Goal: Transaction & Acquisition: Purchase product/service

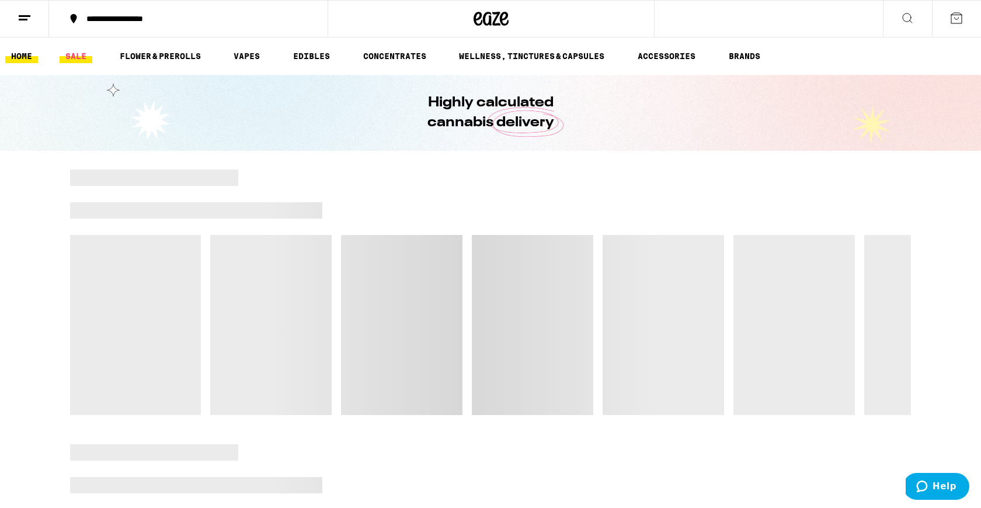
click at [76, 57] on link "SALE" at bounding box center [76, 56] width 33 height 14
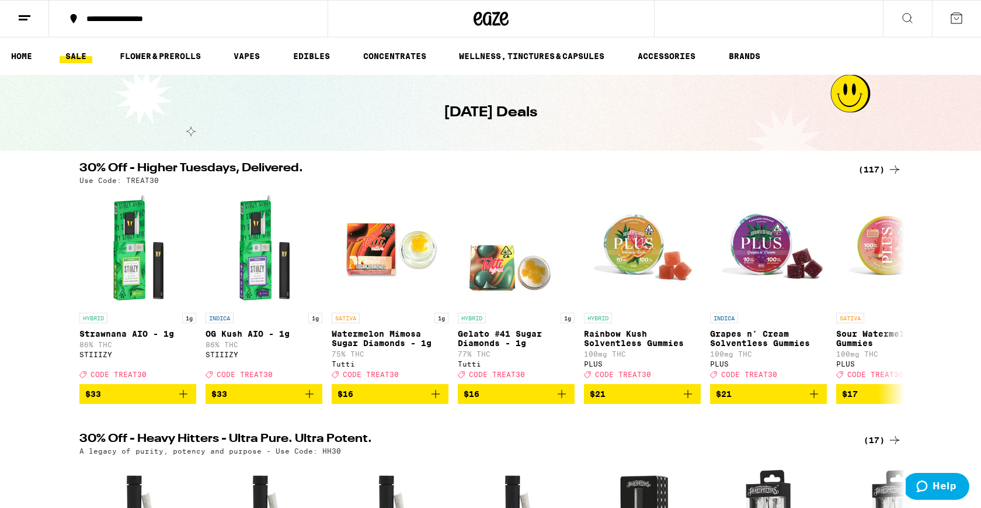
click at [883, 167] on div "(117)" at bounding box center [880, 169] width 43 height 14
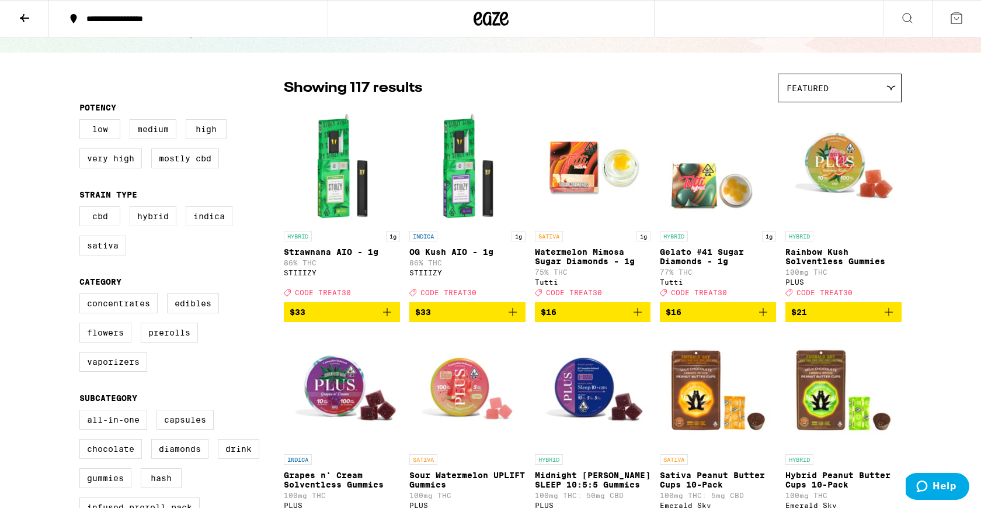
scroll to position [61, 0]
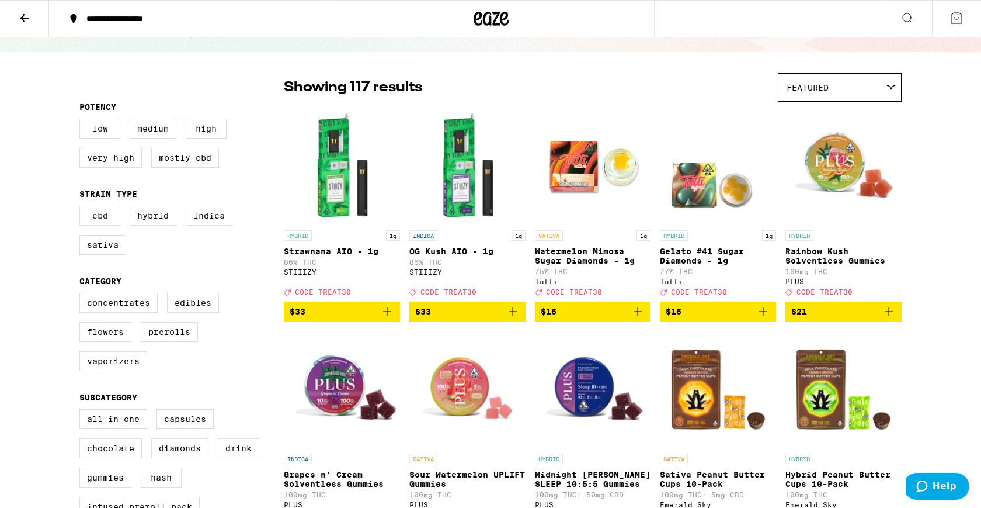
click at [93, 214] on label "CBD" at bounding box center [99, 216] width 41 height 20
click at [82, 208] on input "CBD" at bounding box center [82, 207] width 1 height 1
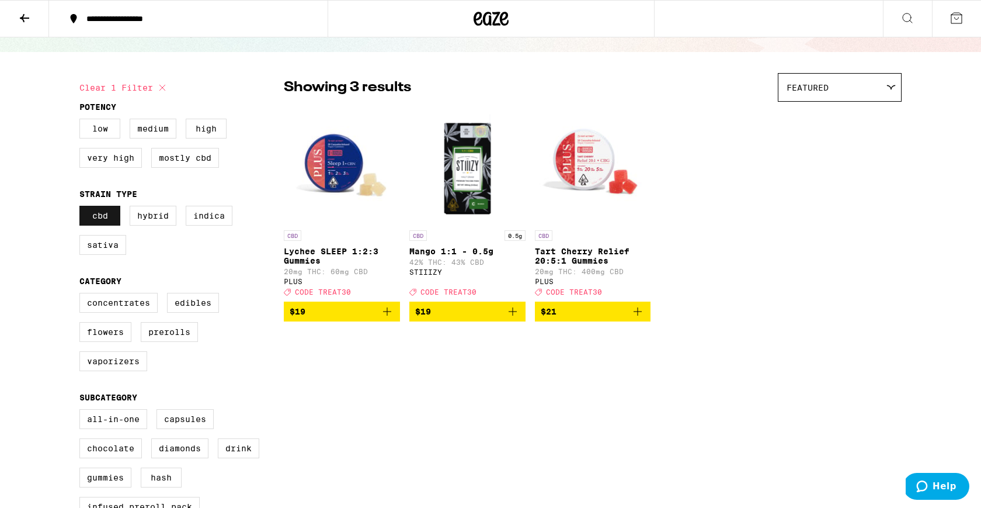
click at [93, 214] on label "CBD" at bounding box center [99, 216] width 41 height 20
click at [82, 208] on input "CBD" at bounding box center [82, 207] width 1 height 1
checkbox input "false"
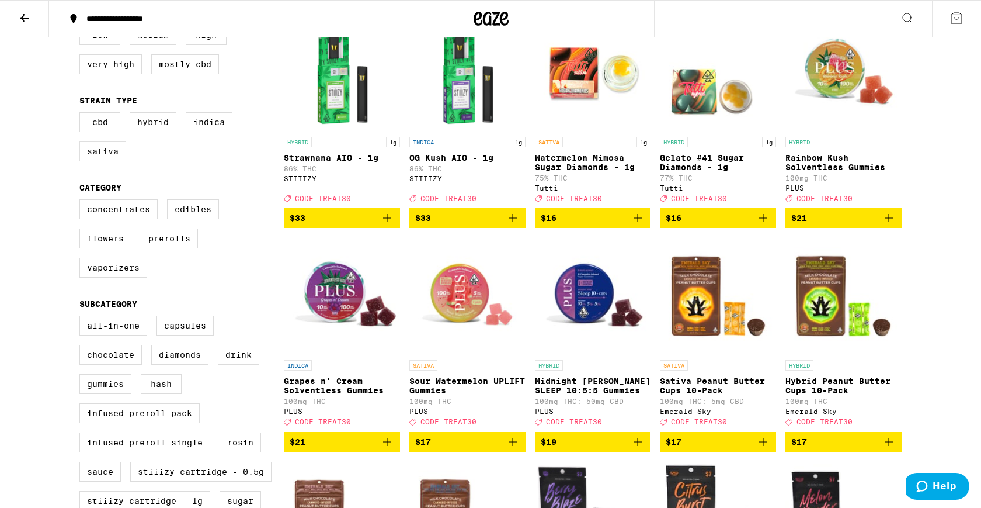
scroll to position [207, 0]
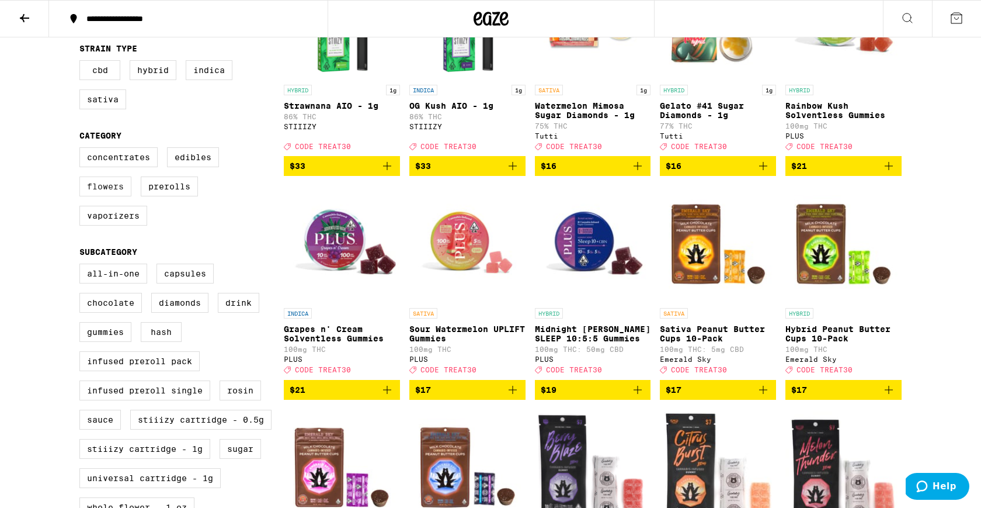
click at [113, 189] on label "Flowers" at bounding box center [105, 186] width 52 height 20
click at [82, 150] on input "Flowers" at bounding box center [82, 149] width 1 height 1
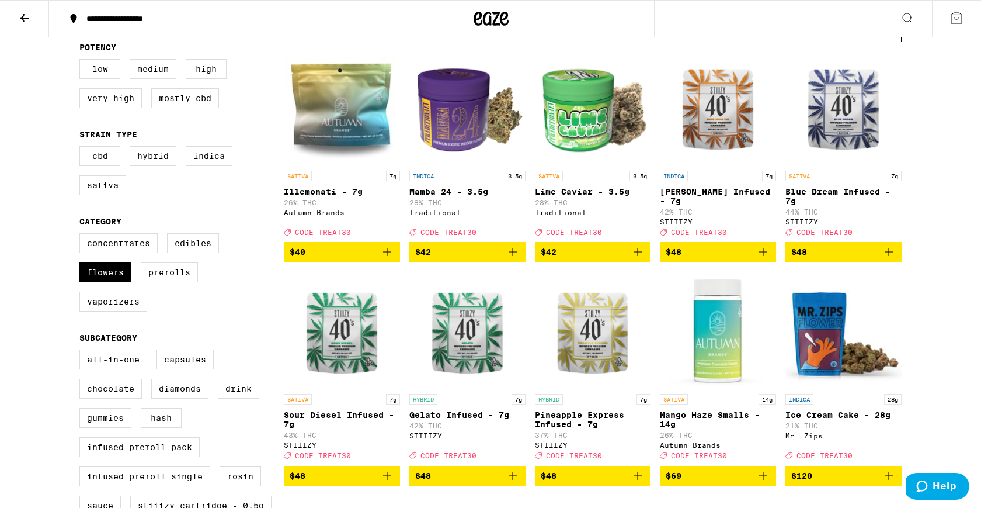
scroll to position [120, 0]
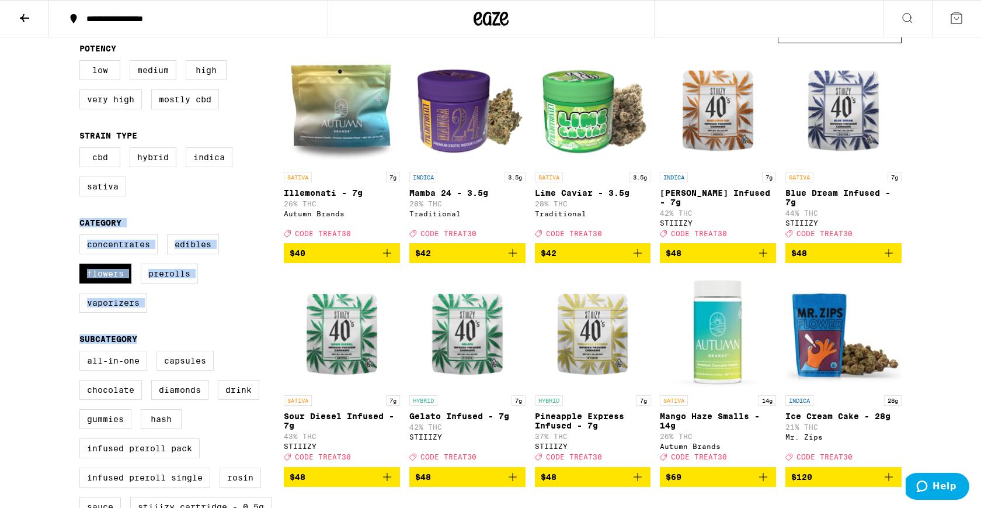
drag, startPoint x: 146, startPoint y: 355, endPoint x: 68, endPoint y: 208, distance: 166.7
click at [68, 208] on div "**********" at bounding box center [490, 504] width 981 height 1248
click at [65, 242] on div "**********" at bounding box center [490, 504] width 981 height 1248
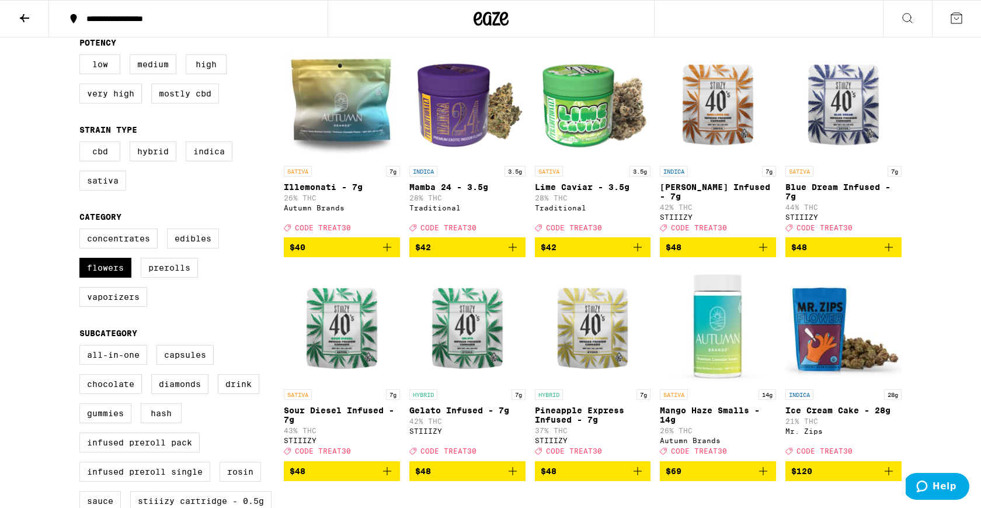
scroll to position [123, 0]
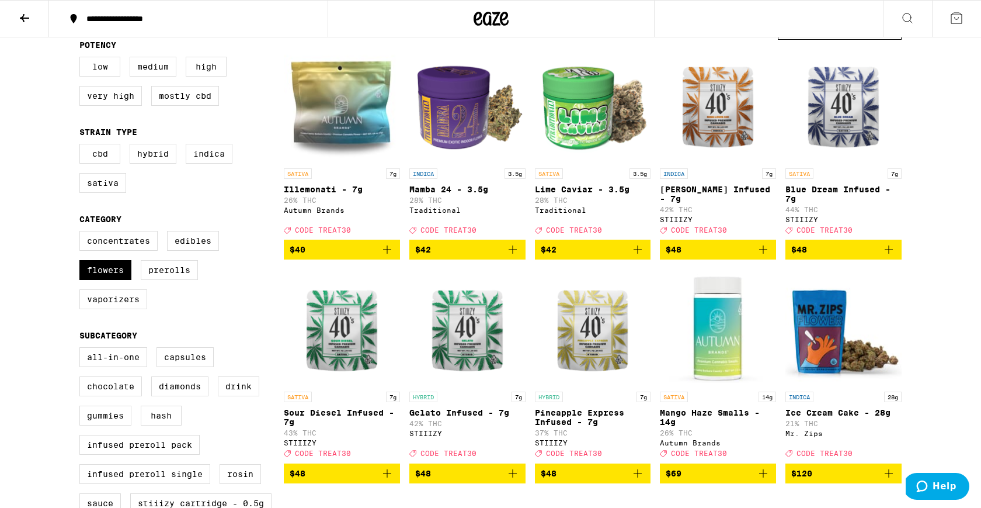
click at [961, 217] on div "**********" at bounding box center [490, 501] width 981 height 1248
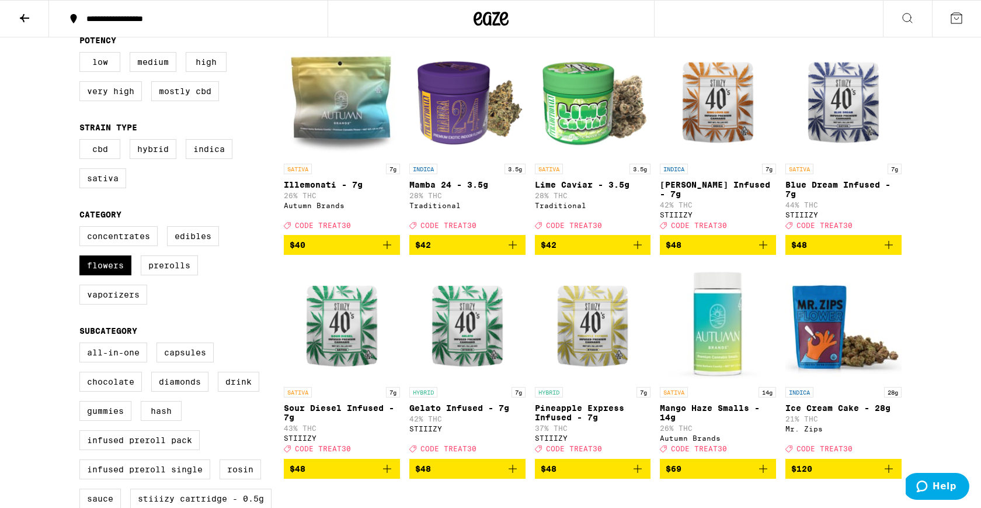
scroll to position [127, 0]
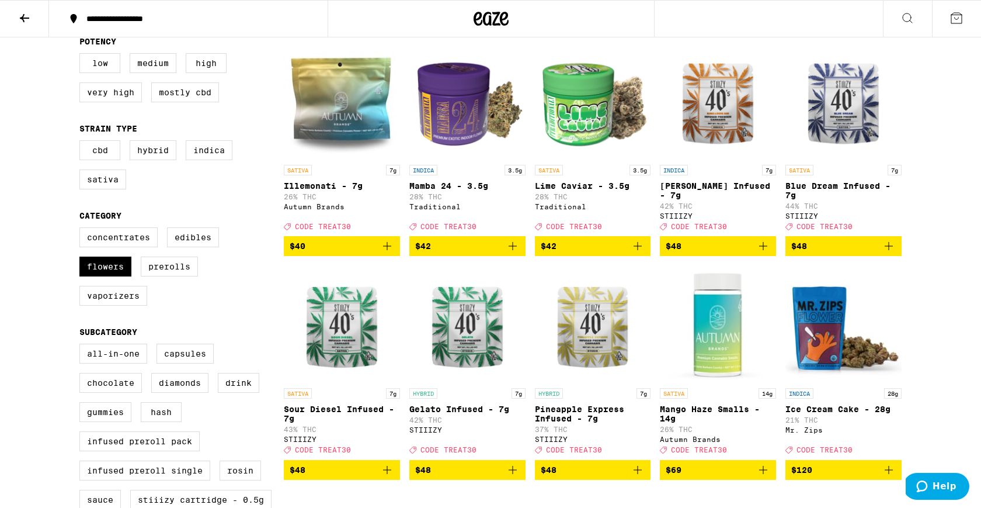
click at [956, 205] on div "**********" at bounding box center [490, 497] width 981 height 1248
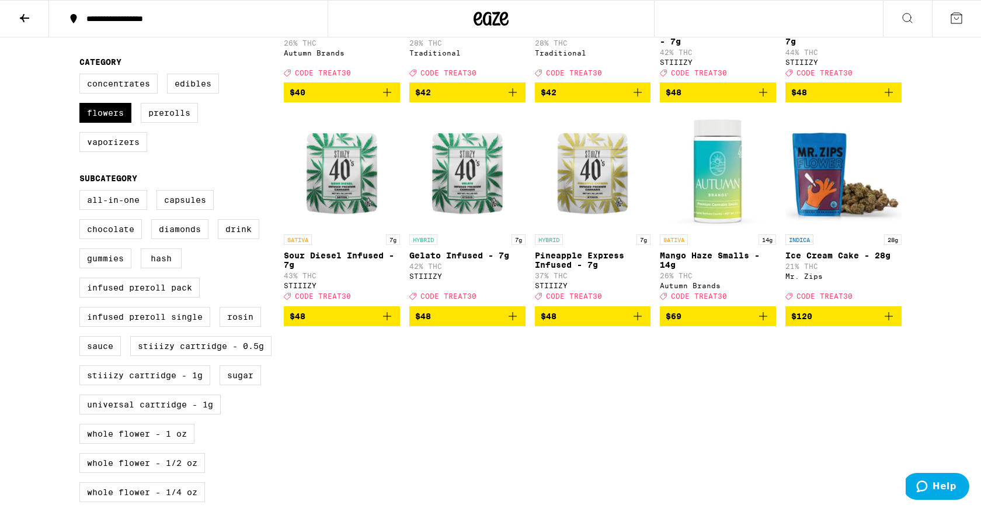
scroll to position [0, 0]
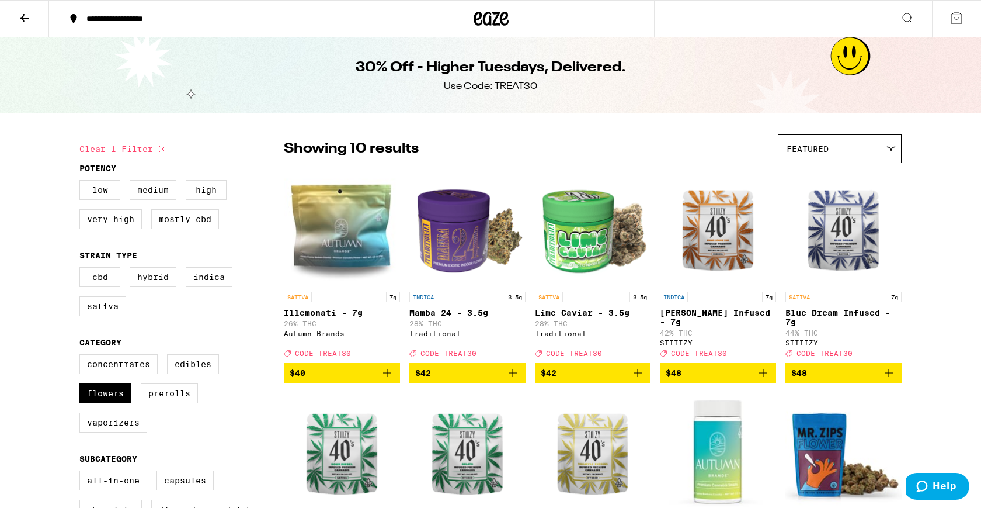
click at [156, 151] on icon at bounding box center [162, 149] width 14 height 14
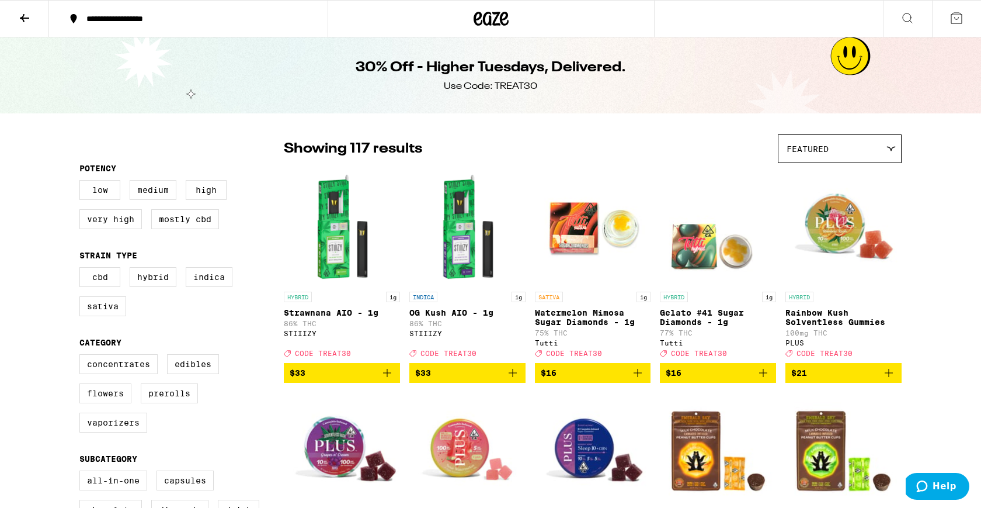
scroll to position [22, 0]
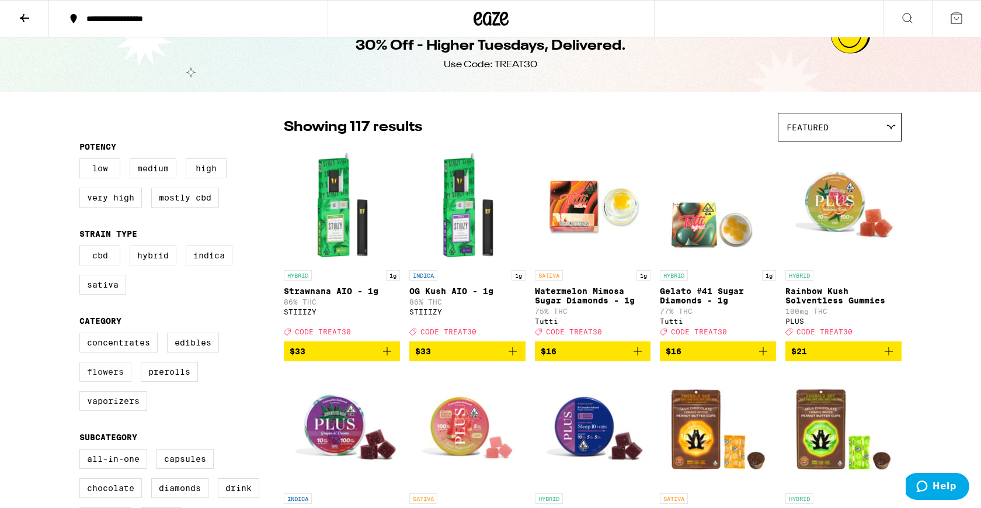
click at [101, 381] on label "Flowers" at bounding box center [105, 372] width 52 height 20
click at [82, 335] on input "Flowers" at bounding box center [82, 334] width 1 height 1
checkbox input "true"
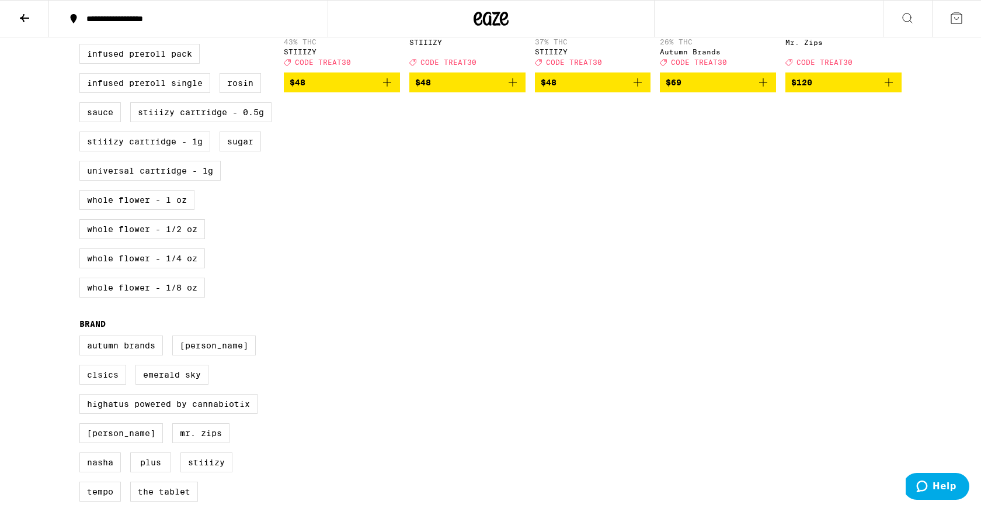
scroll to position [640, 0]
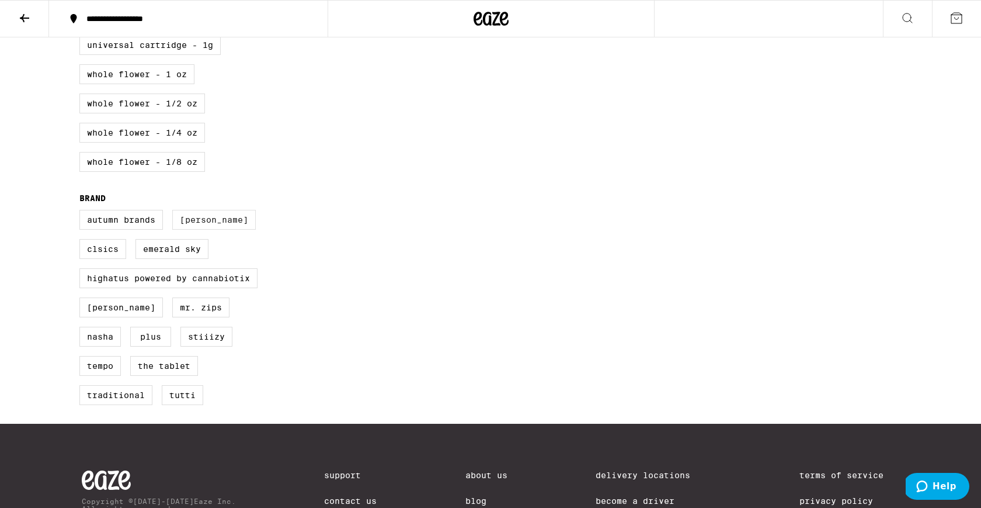
click at [192, 230] on label "[PERSON_NAME]" at bounding box center [214, 220] width 84 height 20
click at [82, 212] on input "[PERSON_NAME]" at bounding box center [82, 211] width 1 height 1
checkbox input "true"
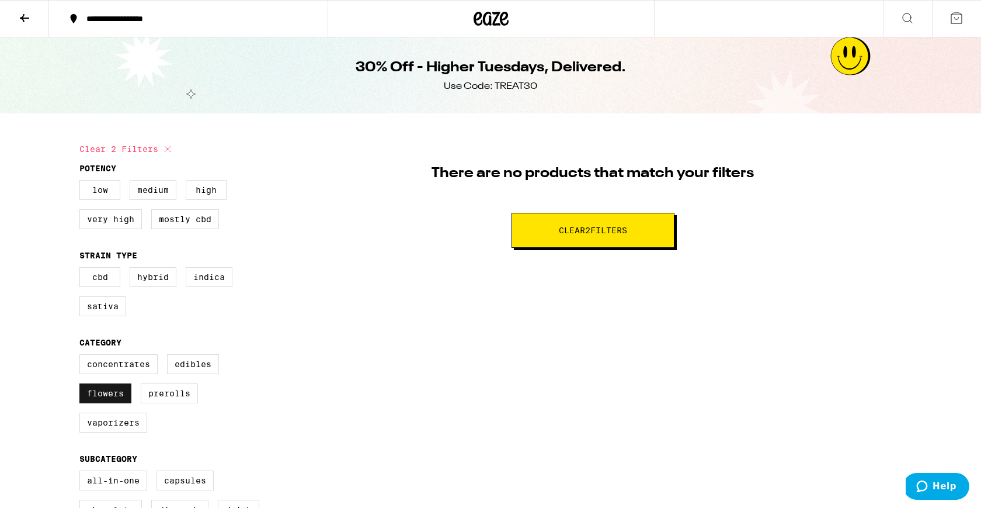
click at [93, 403] on label "Flowers" at bounding box center [105, 393] width 52 height 20
click at [82, 356] on input "Flowers" at bounding box center [82, 356] width 1 height 1
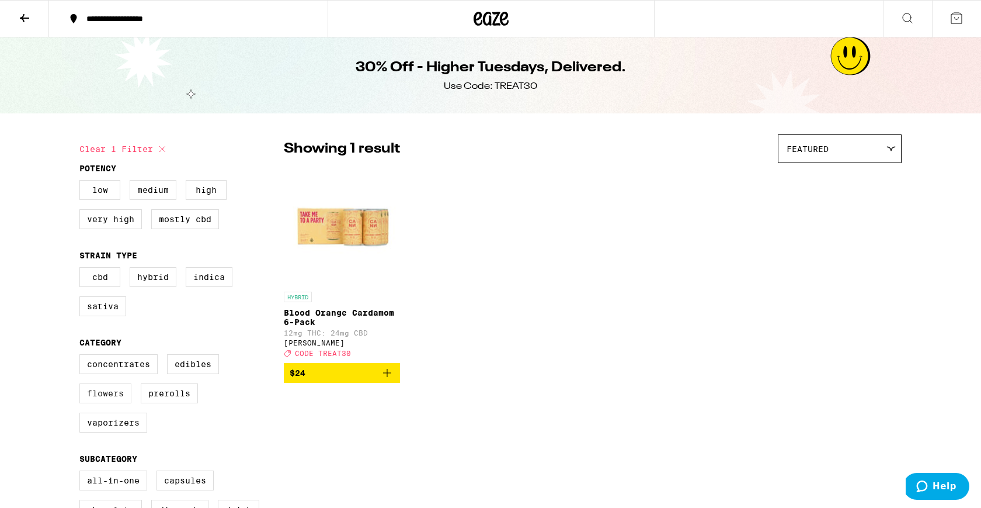
click at [93, 403] on label "Flowers" at bounding box center [105, 393] width 52 height 20
click at [82, 356] on input "Flowers" at bounding box center [82, 356] width 1 height 1
checkbox input "true"
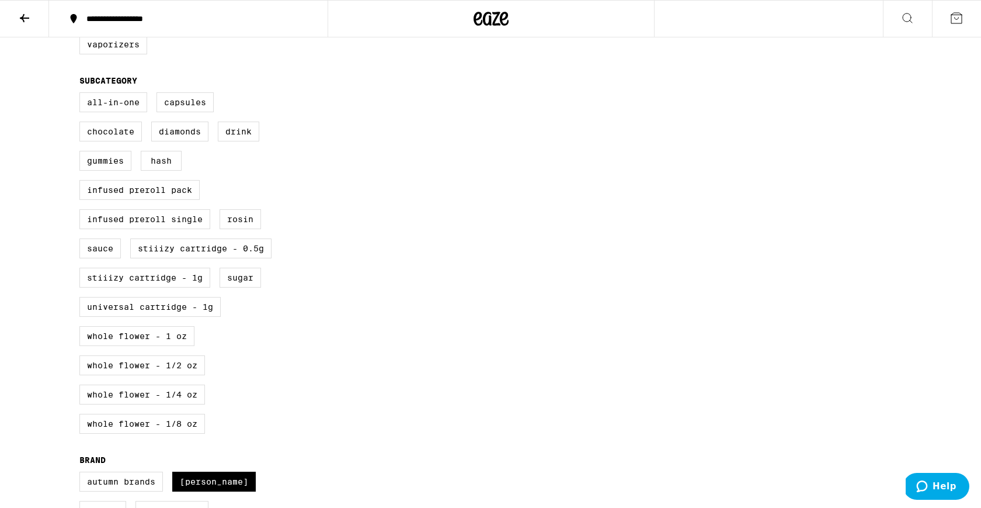
scroll to position [497, 0]
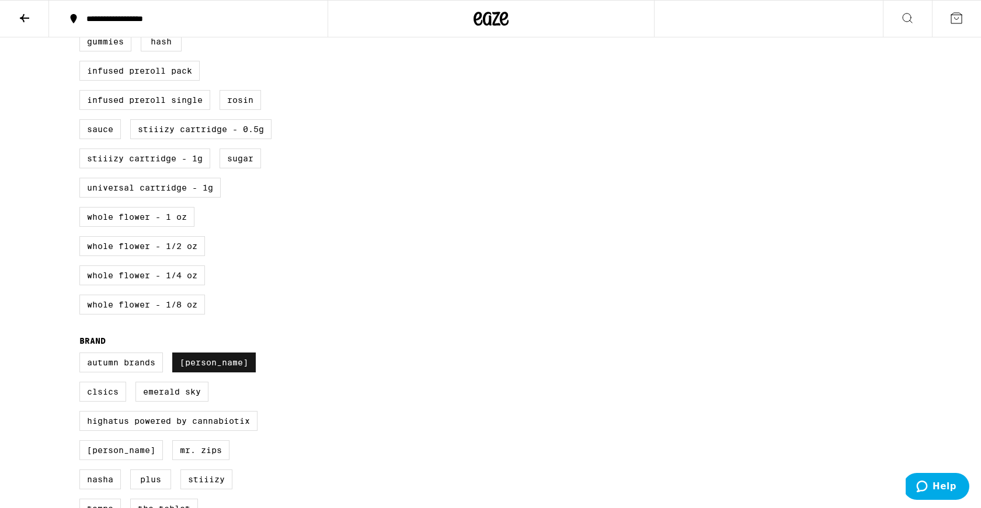
click at [190, 372] on label "[PERSON_NAME]" at bounding box center [214, 362] width 84 height 20
click at [82, 355] on input "[PERSON_NAME]" at bounding box center [82, 354] width 1 height 1
checkbox input "false"
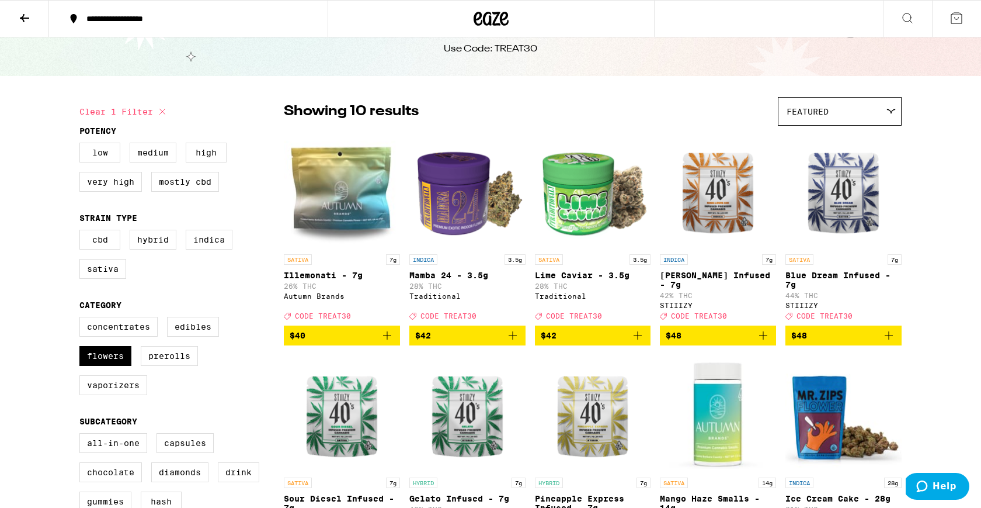
scroll to position [41, 0]
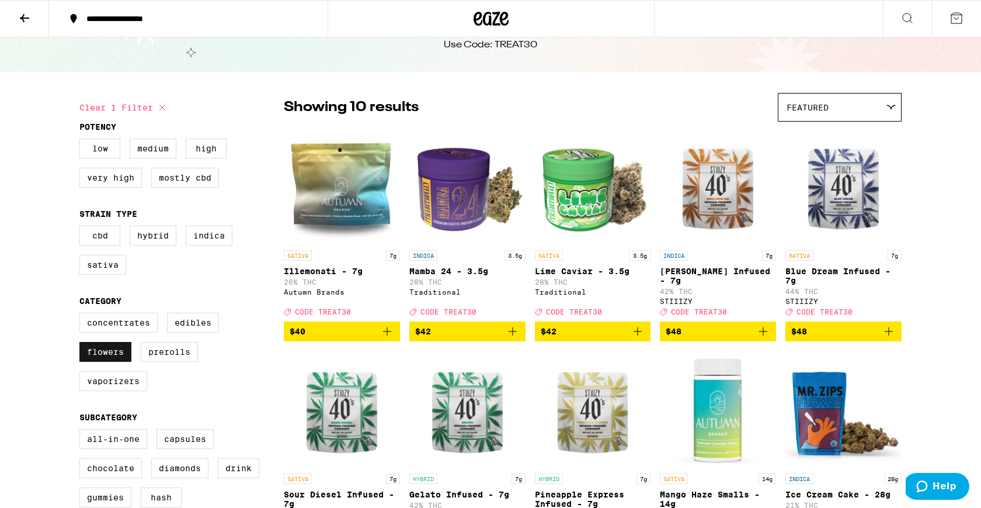
click at [98, 362] on label "Flowers" at bounding box center [105, 352] width 52 height 20
click at [82, 315] on input "Flowers" at bounding box center [82, 314] width 1 height 1
checkbox input "false"
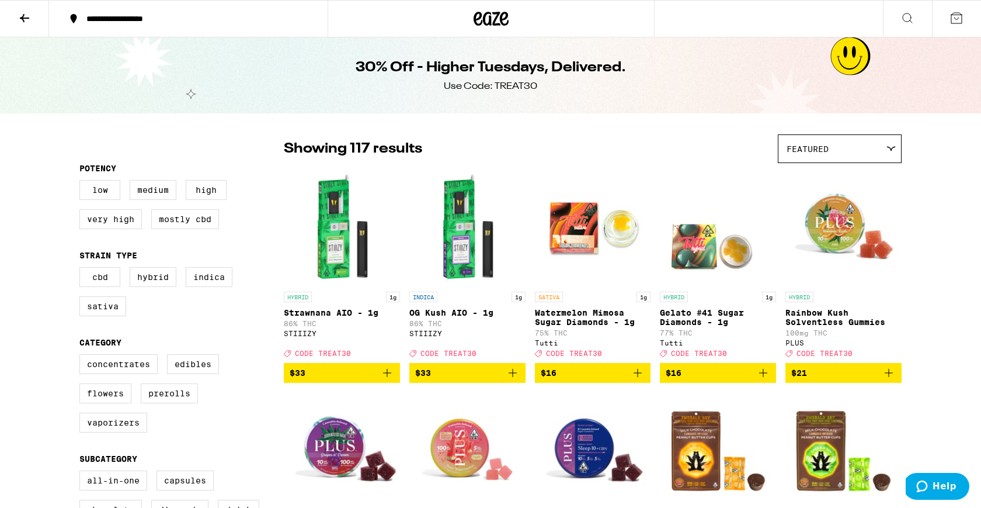
click at [474, 22] on icon at bounding box center [478, 19] width 9 height 14
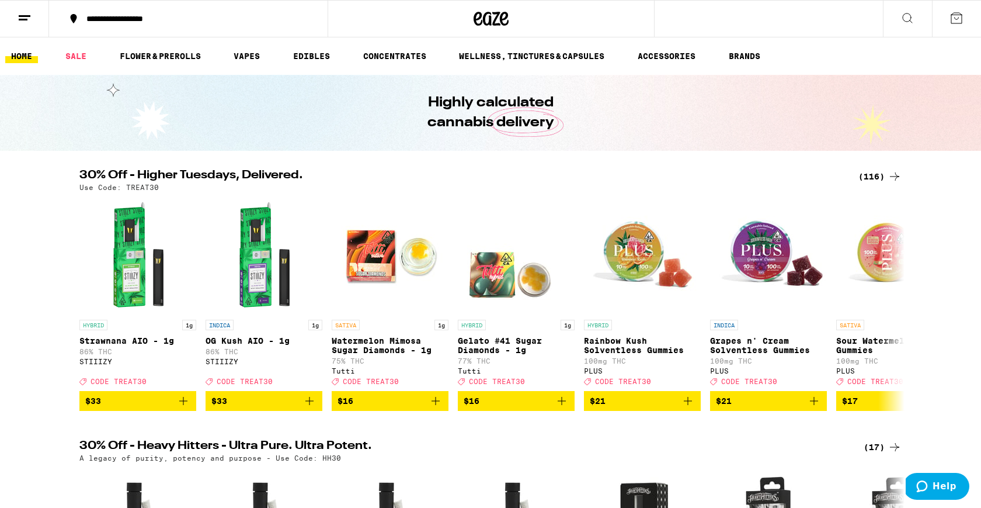
click at [872, 174] on div "(116)" at bounding box center [880, 176] width 43 height 14
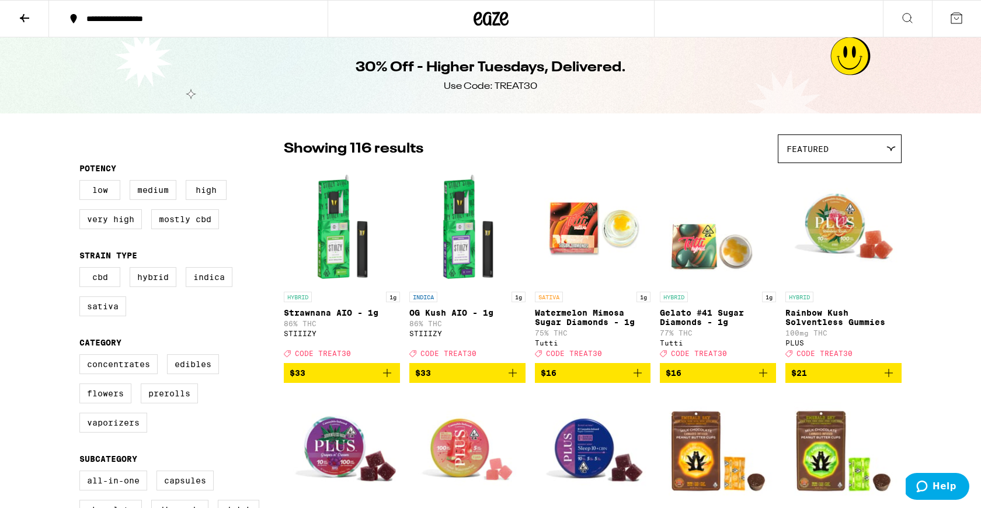
click at [485, 30] on div at bounding box center [491, 18] width 327 height 37
click at [485, 22] on icon at bounding box center [491, 18] width 35 height 21
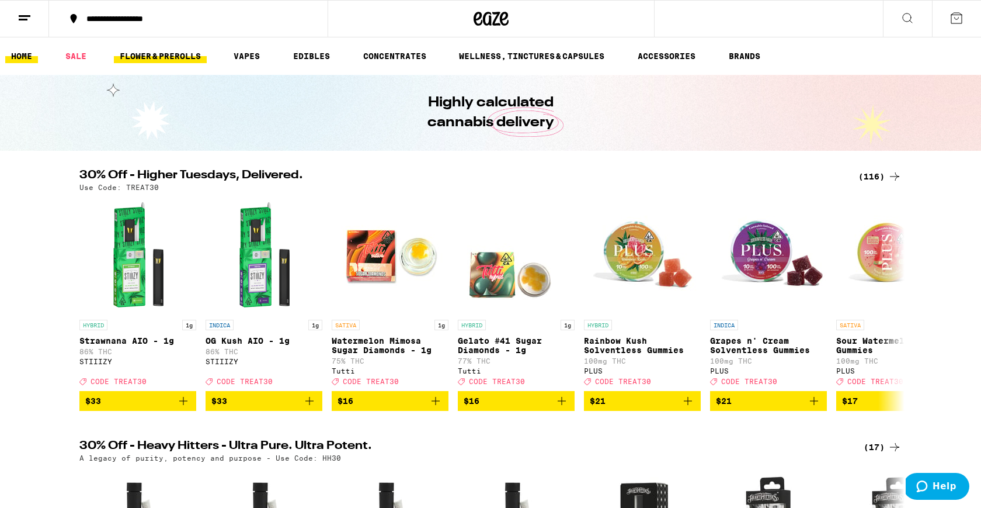
click at [172, 59] on link "FLOWER & PREROLLS" at bounding box center [160, 56] width 93 height 14
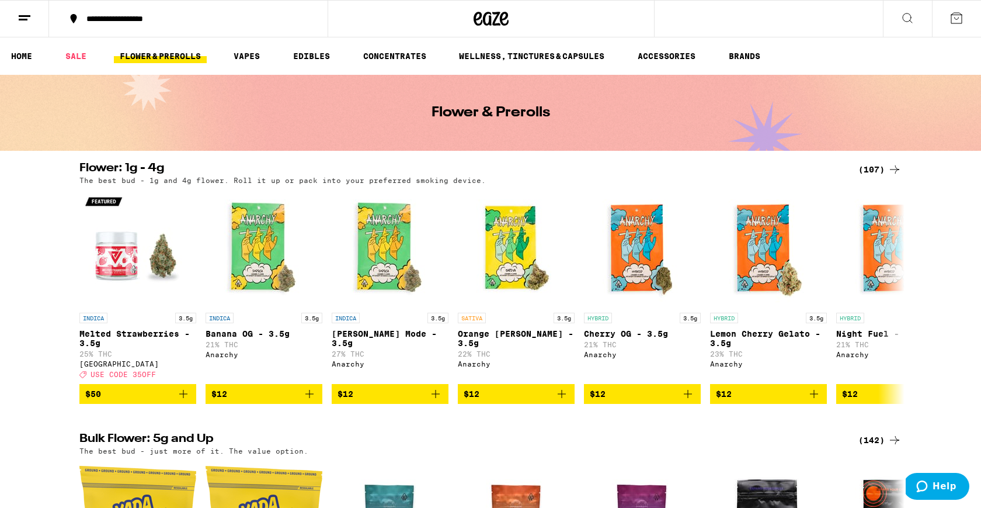
click at [880, 177] on div "The best bud - 1g and 4g flower. Roll it up or pack into your preferred smoking…" at bounding box center [490, 180] width 823 height 8
click at [882, 167] on div "(107)" at bounding box center [880, 169] width 43 height 14
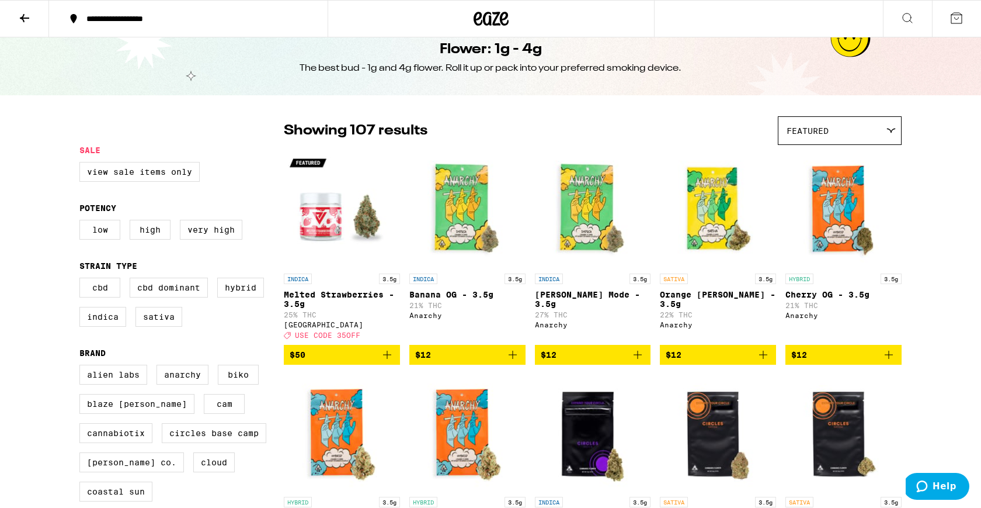
scroll to position [20, 0]
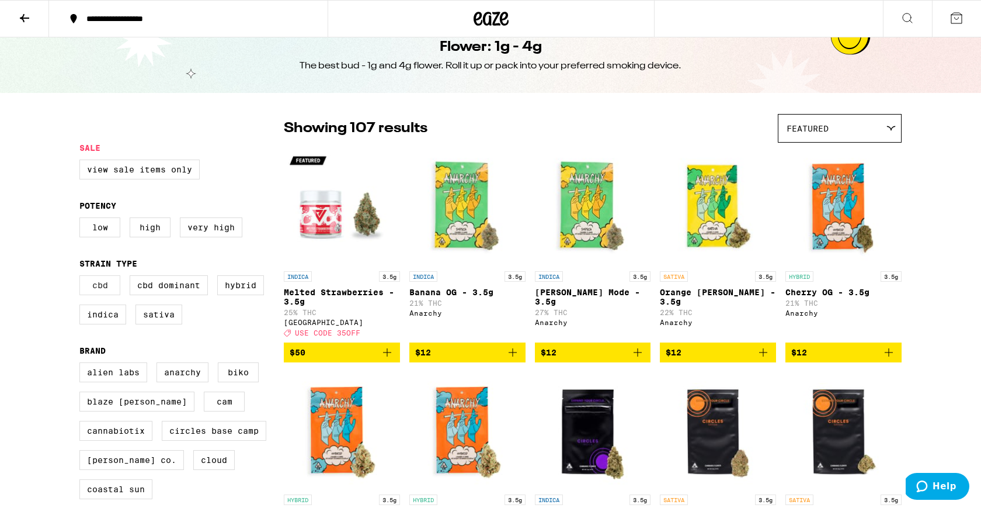
click at [103, 294] on label "CBD" at bounding box center [99, 285] width 41 height 20
click at [82, 277] on input "CBD" at bounding box center [82, 277] width 1 height 1
checkbox input "true"
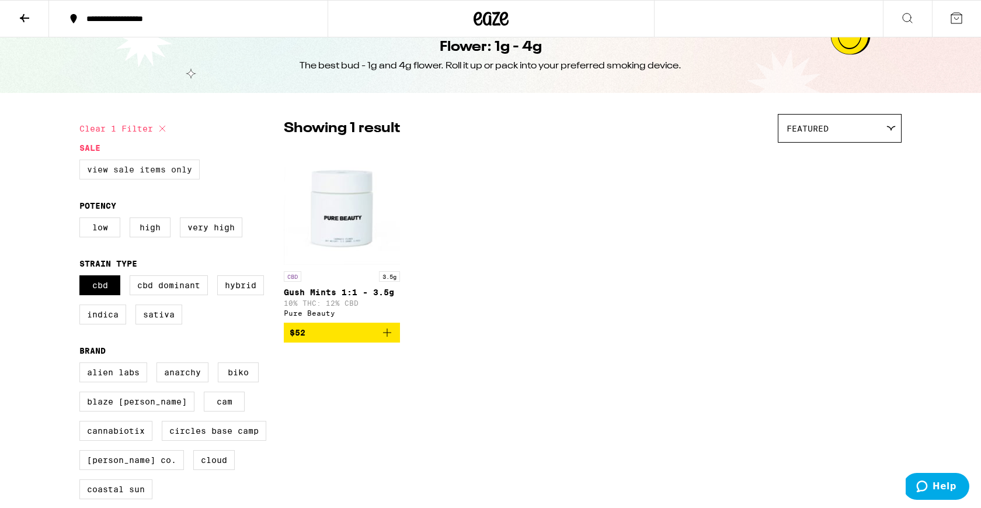
click at [147, 175] on label "View Sale Items Only" at bounding box center [139, 169] width 120 height 20
click at [82, 162] on input "View Sale Items Only" at bounding box center [82, 161] width 1 height 1
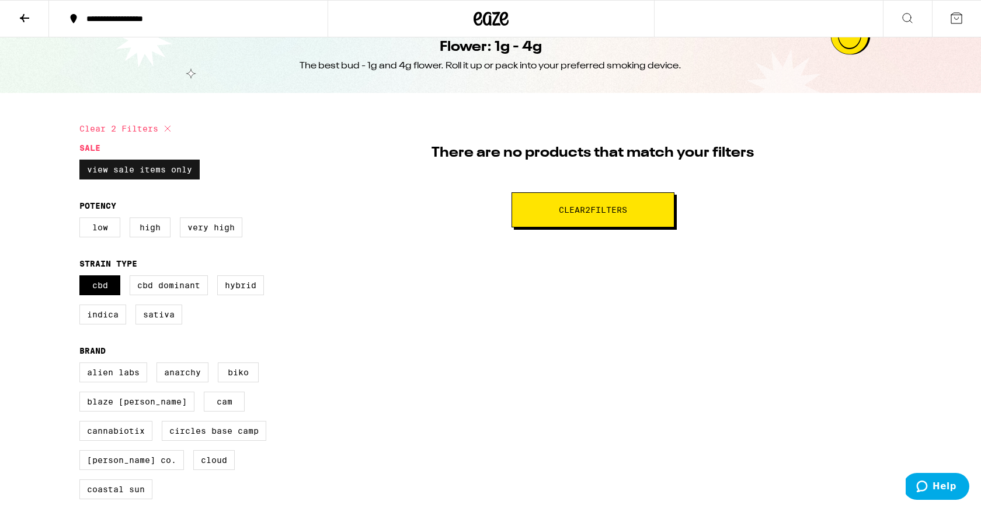
click at [147, 175] on label "View Sale Items Only" at bounding box center [139, 169] width 120 height 20
click at [82, 162] on input "View Sale Items Only" at bounding box center [82, 161] width 1 height 1
checkbox input "false"
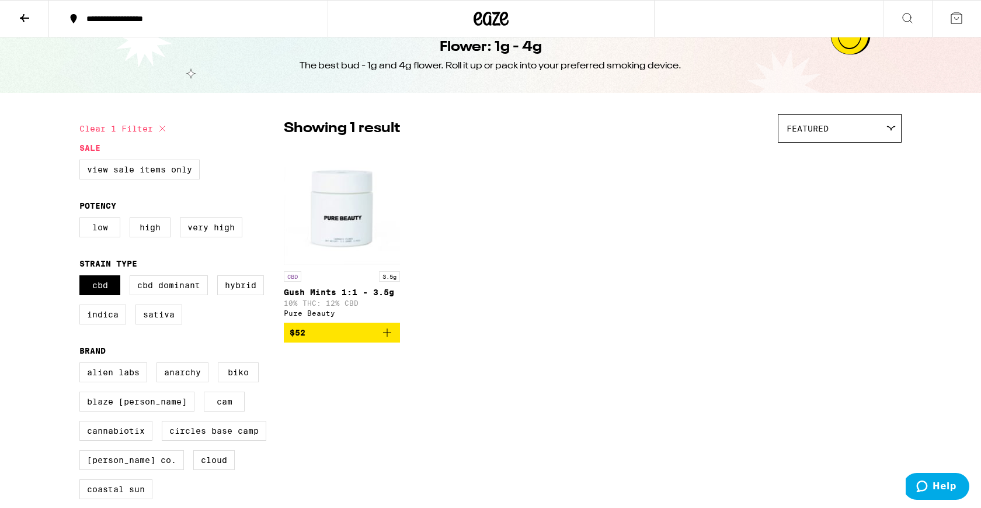
click at [384, 336] on icon "Add to bag" at bounding box center [387, 332] width 8 height 8
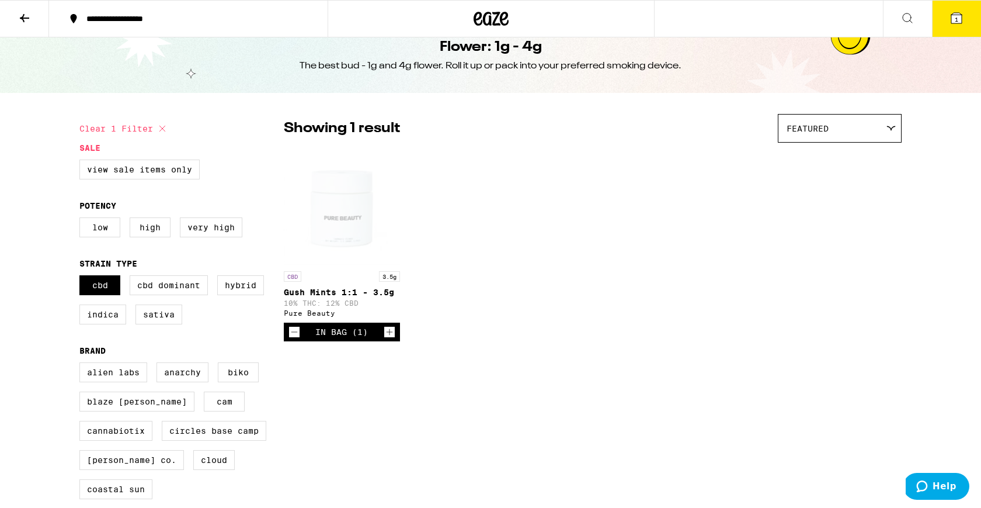
click at [166, 131] on icon at bounding box center [162, 129] width 14 height 14
checkbox input "false"
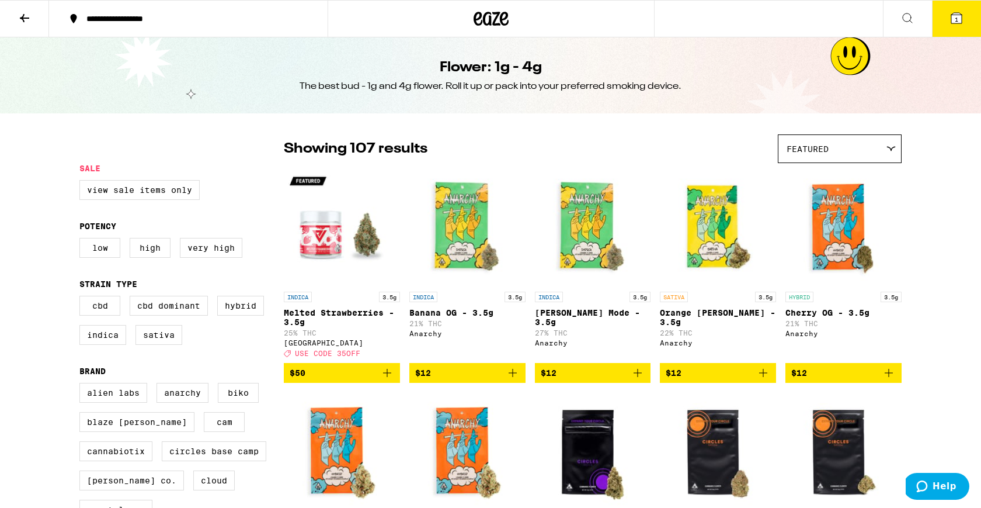
click at [24, 27] on button at bounding box center [24, 19] width 49 height 37
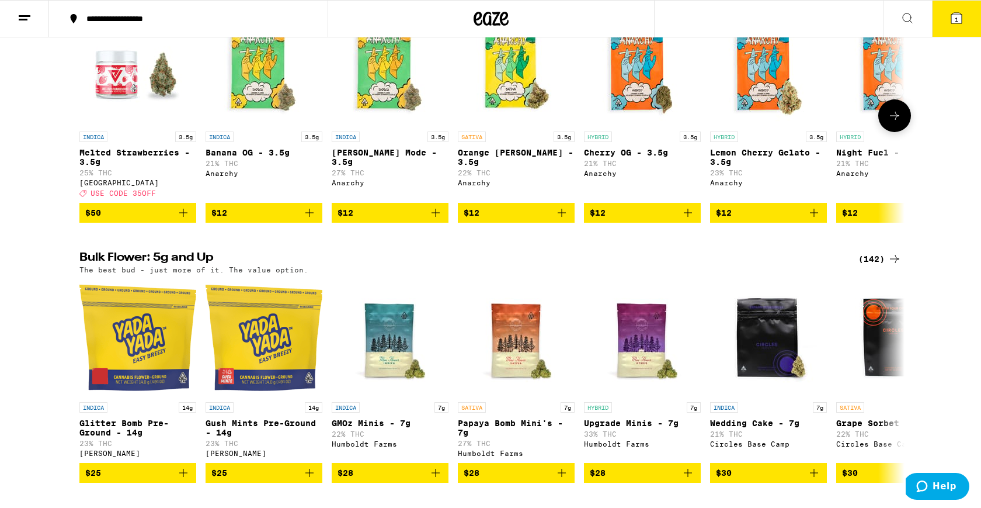
scroll to position [342, 0]
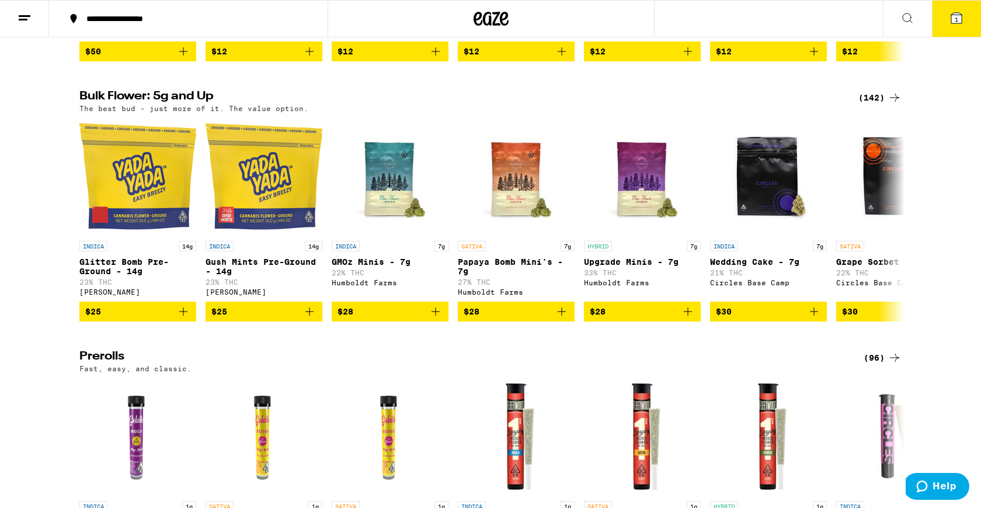
click at [881, 105] on div "(142)" at bounding box center [880, 98] width 43 height 14
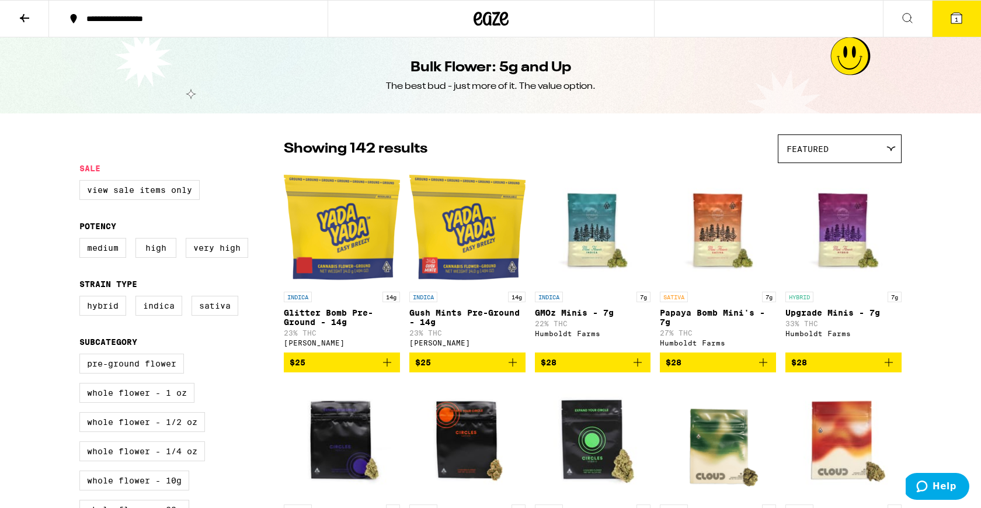
click at [21, 25] on button at bounding box center [24, 19] width 49 height 37
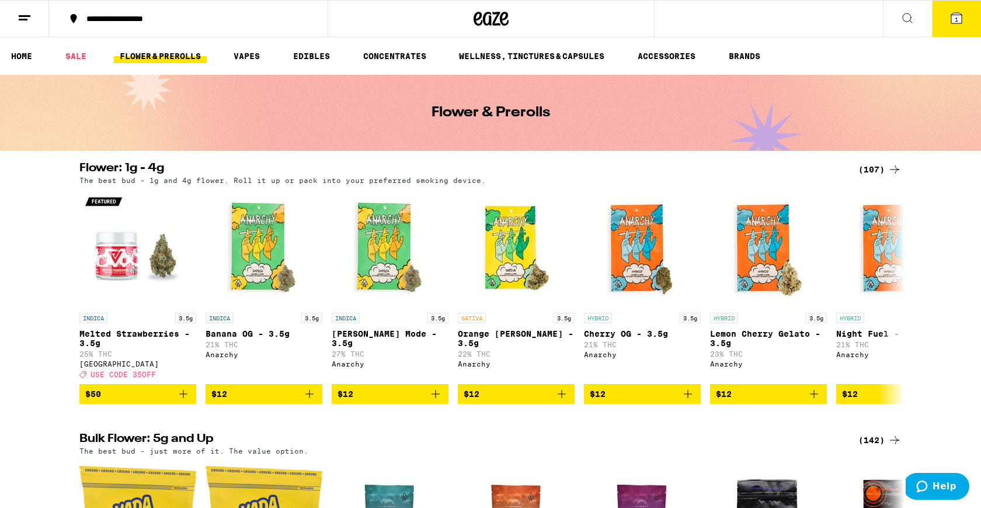
click at [154, 60] on link "FLOWER & PREROLLS" at bounding box center [160, 56] width 93 height 14
click at [905, 23] on icon at bounding box center [908, 18] width 14 height 14
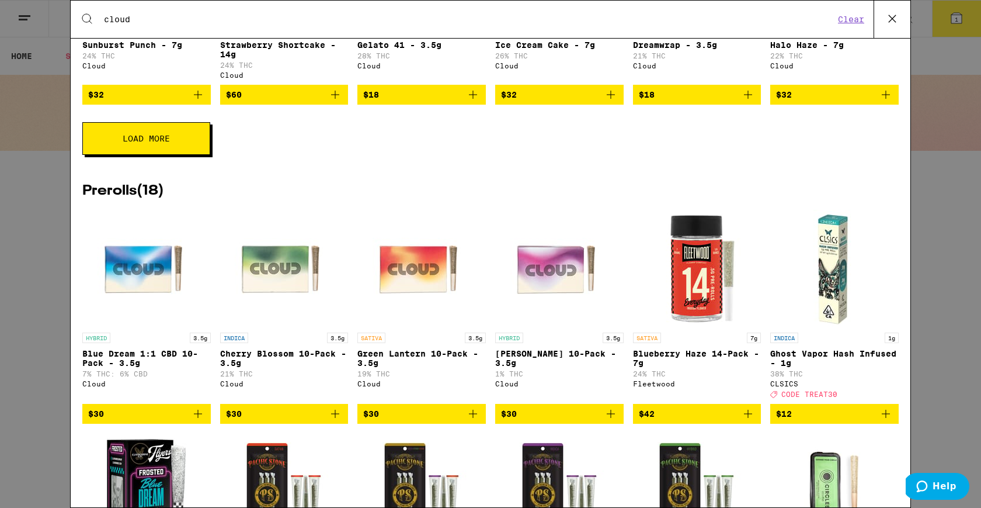
scroll to position [543, 0]
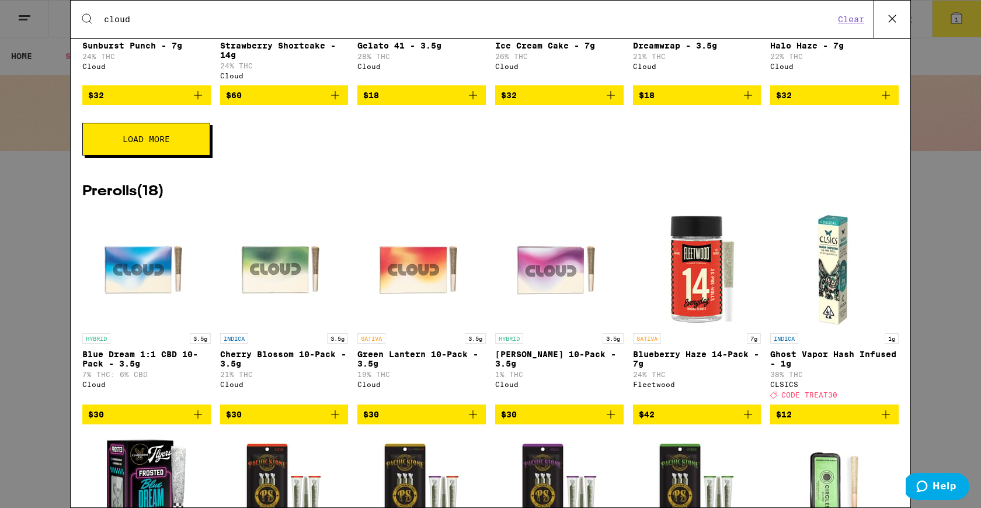
type input "cloud"
click at [198, 421] on icon "Add to bag" at bounding box center [198, 414] width 14 height 14
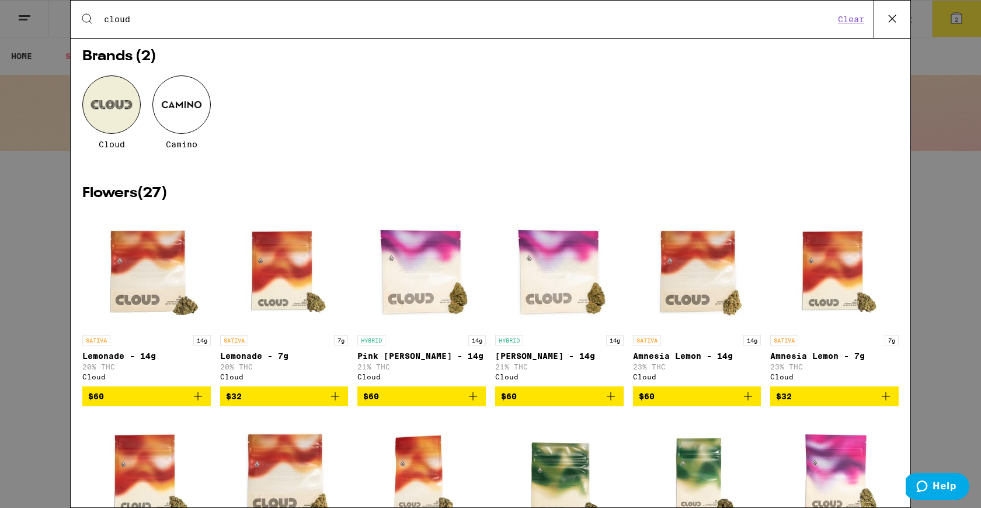
scroll to position [0, 0]
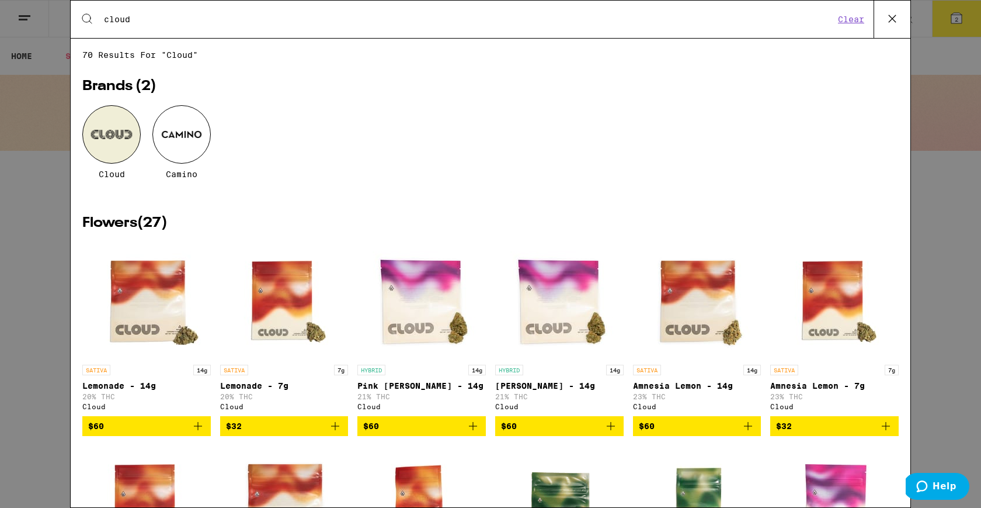
click at [904, 27] on button at bounding box center [892, 19] width 37 height 37
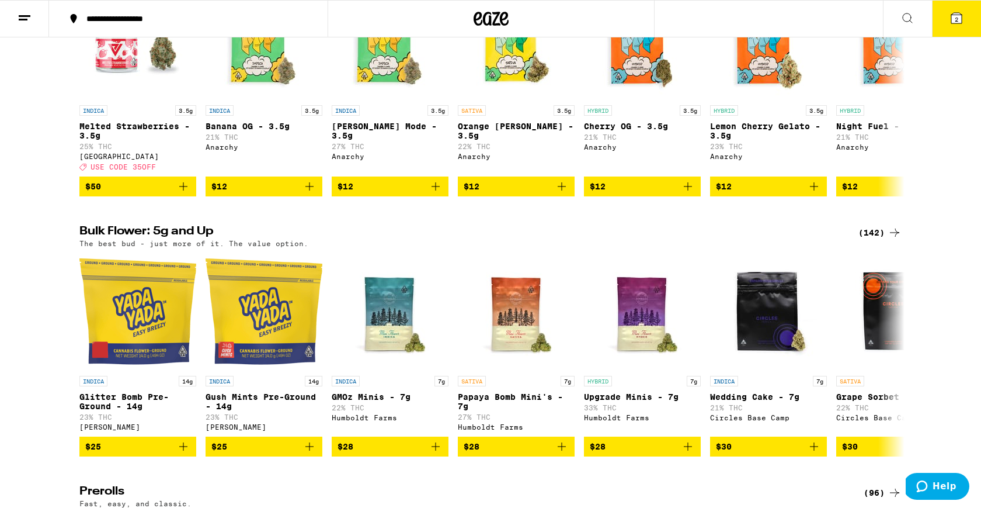
scroll to position [209, 0]
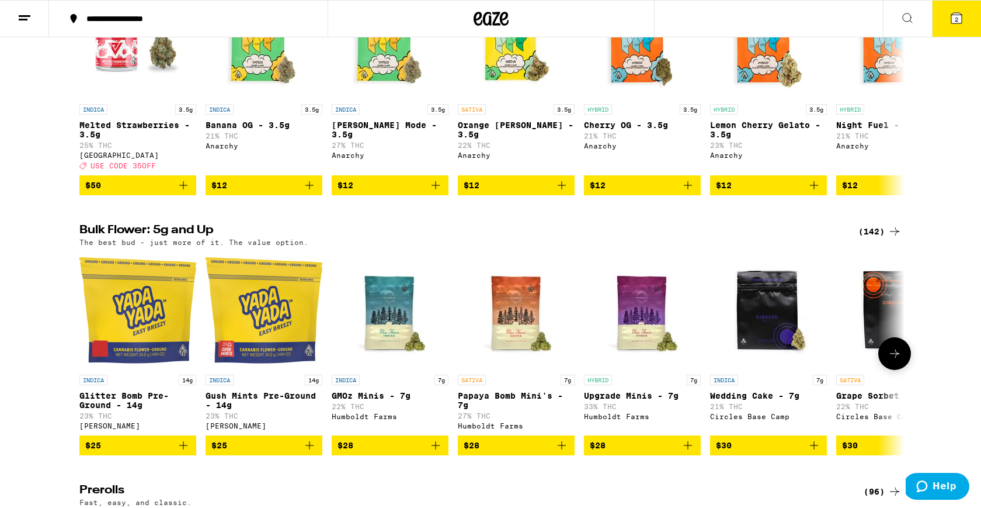
click at [284, 424] on div "INDICA 14g Gush Mints Pre-Ground - 14g 23% THC Yada Yada" at bounding box center [264, 401] width 117 height 55
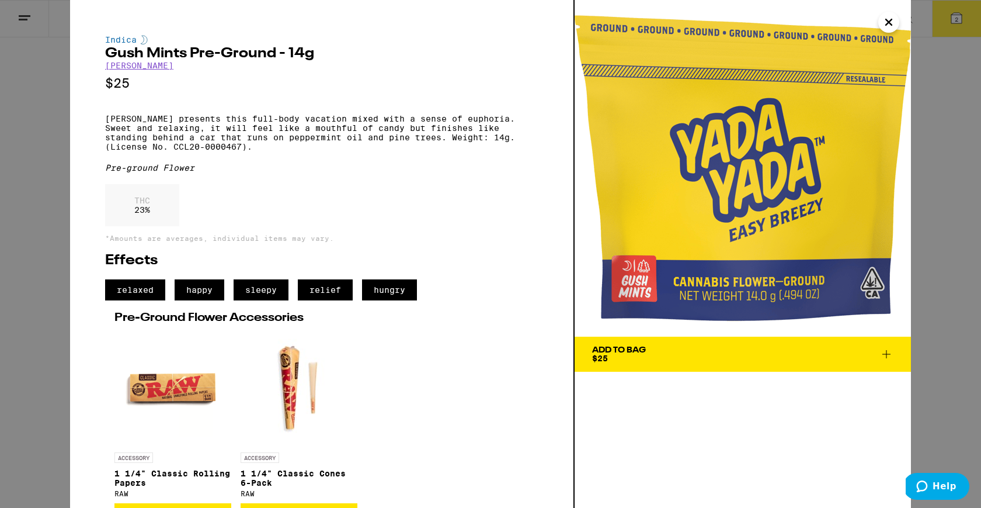
click at [635, 353] on div "Add To Bag" at bounding box center [619, 350] width 54 height 8
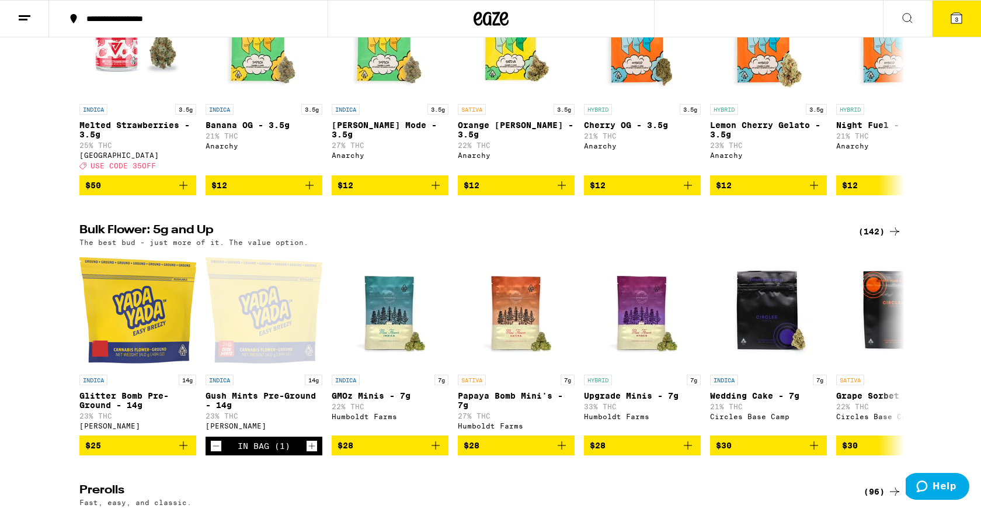
click at [974, 25] on button "3" at bounding box center [956, 19] width 49 height 36
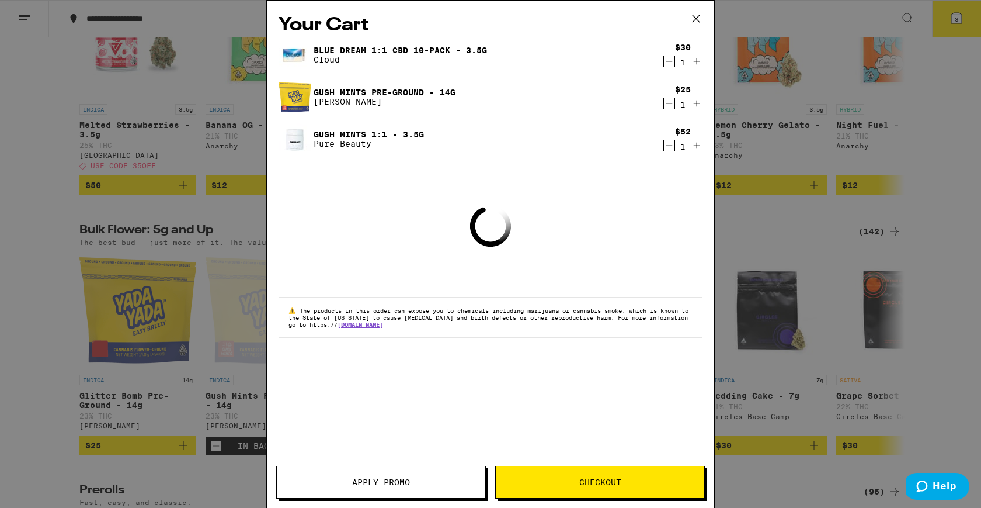
click at [700, 60] on icon "Increment" at bounding box center [697, 61] width 11 height 14
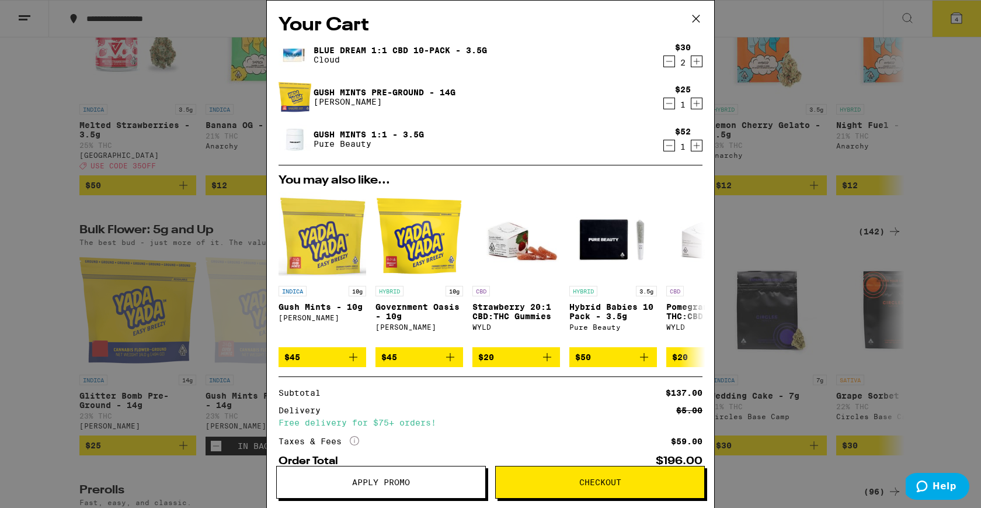
click at [666, 143] on icon "Decrement" at bounding box center [669, 145] width 11 height 14
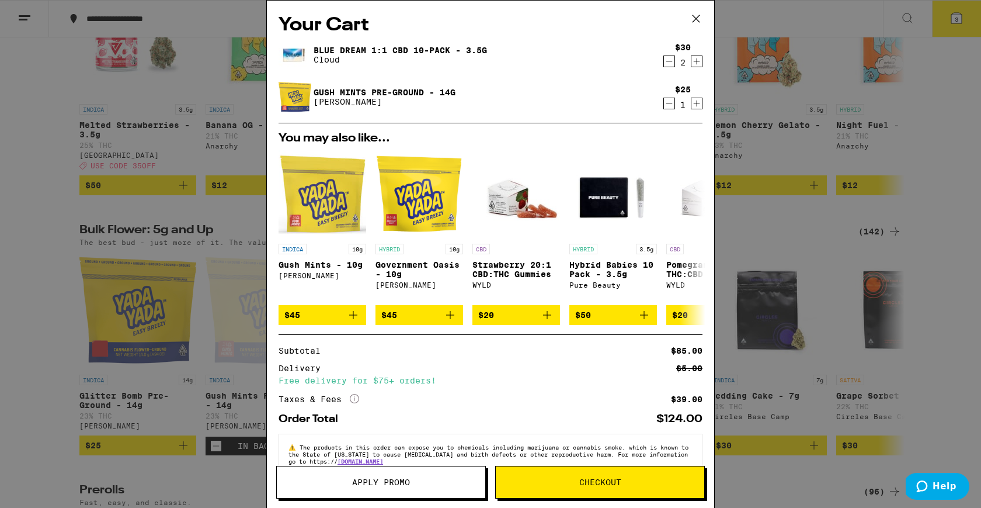
click at [668, 102] on icon "Decrement" at bounding box center [669, 103] width 11 height 14
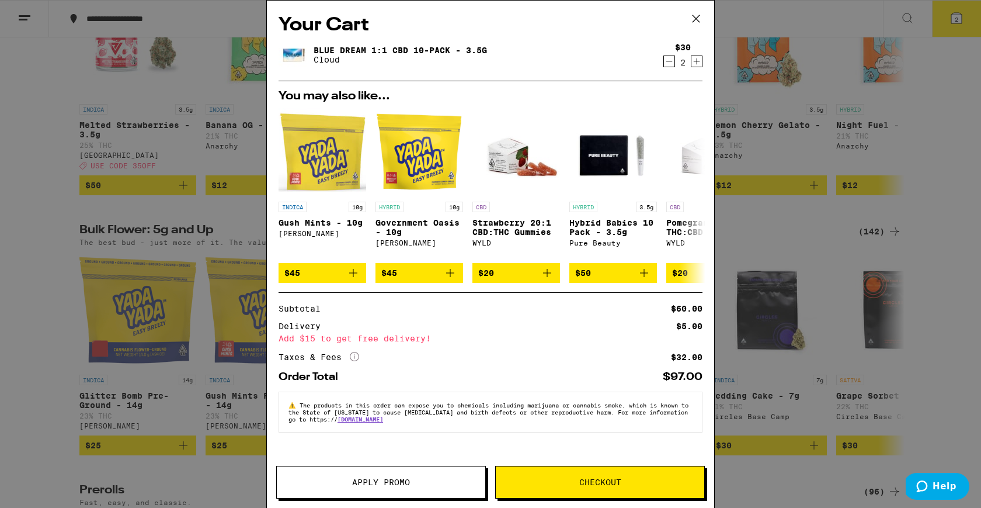
click at [585, 473] on button "Checkout" at bounding box center [600, 482] width 210 height 33
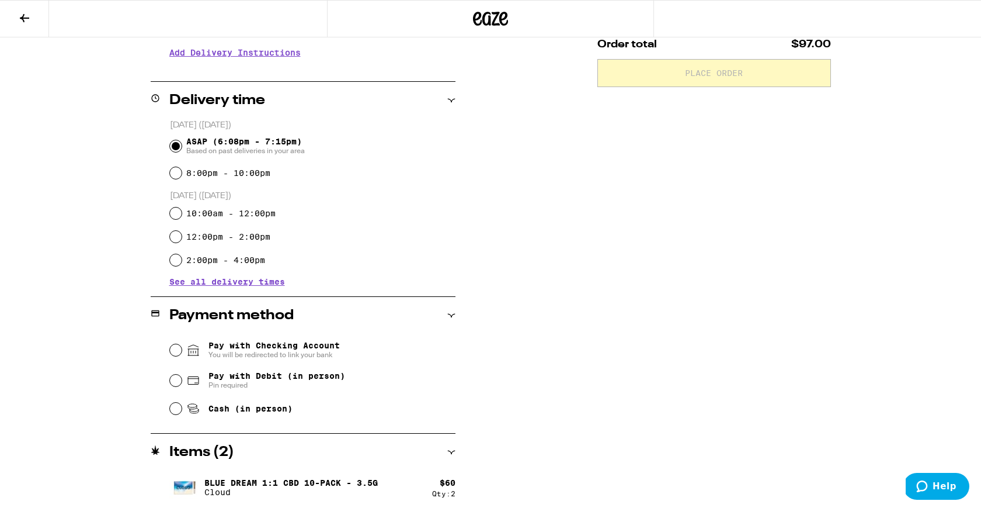
scroll to position [251, 0]
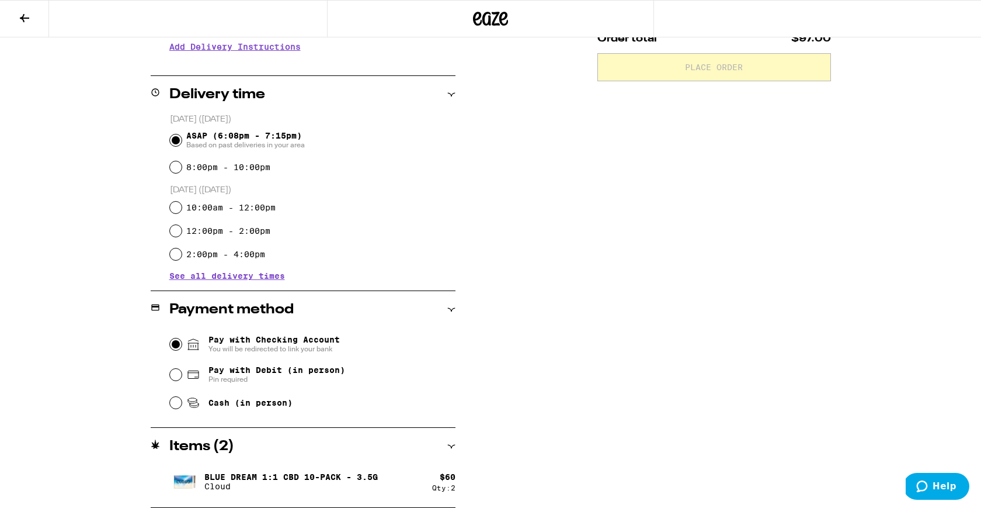
click at [175, 349] on input "Pay with Checking Account You will be redirected to link your bank" at bounding box center [176, 344] width 12 height 12
click at [178, 370] on div "Pay with Debit (in person) Pin required" at bounding box center [313, 374] width 286 height 30
click at [176, 376] on input "Pay with Debit (in person) Pin required" at bounding box center [176, 375] width 12 height 12
radio input "true"
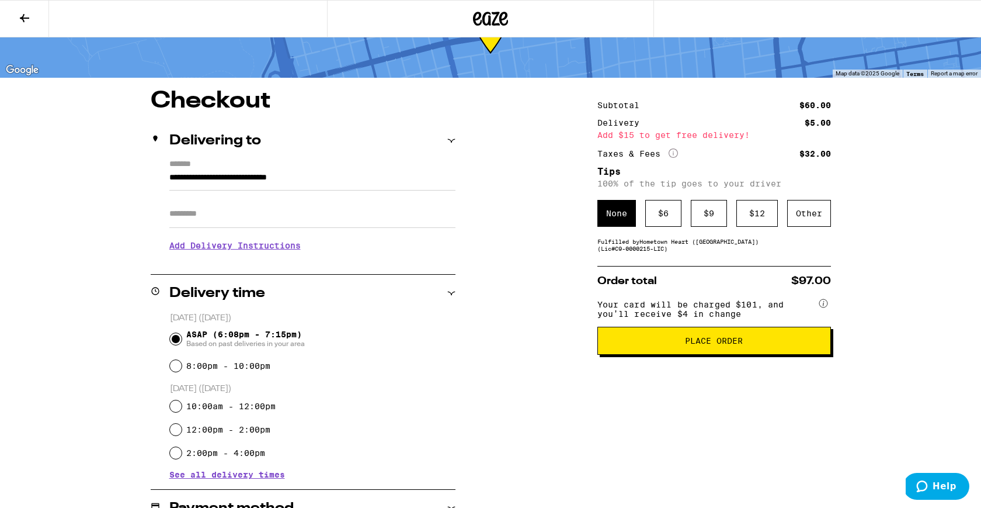
scroll to position [53, 0]
click at [233, 209] on input "Apt/Suite" at bounding box center [312, 213] width 286 height 28
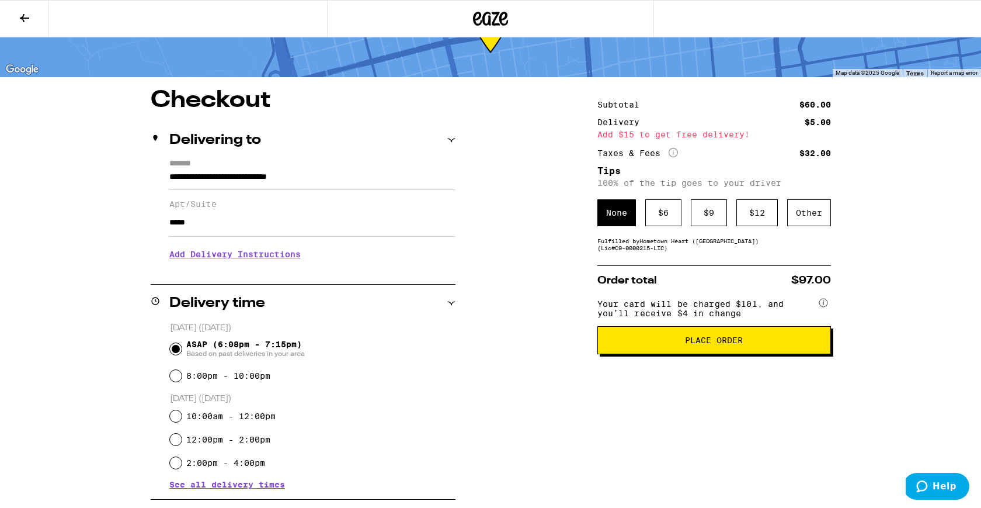
type input "*****"
click at [186, 330] on p "[DATE] ([DATE])" at bounding box center [313, 327] width 286 height 11
click at [122, 349] on div "**********" at bounding box center [490, 402] width 841 height 627
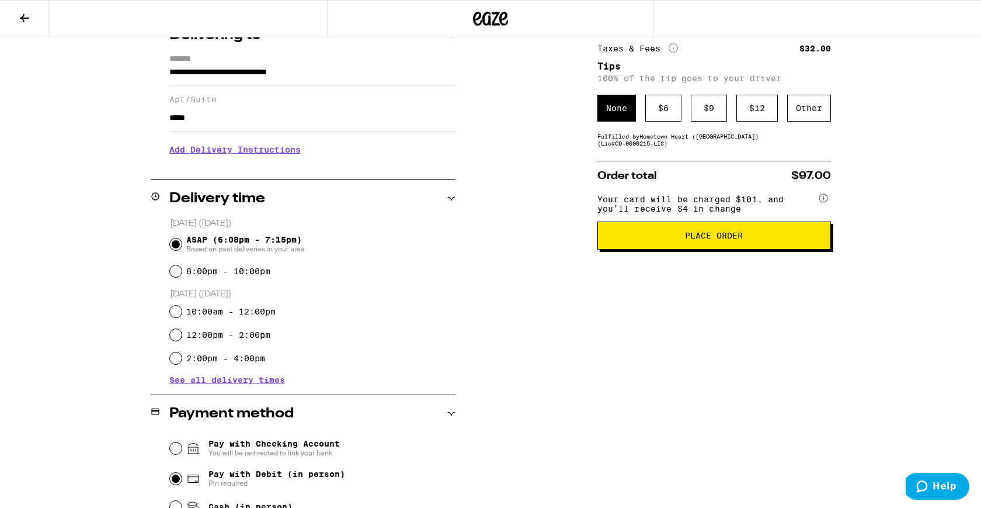
scroll to position [0, 0]
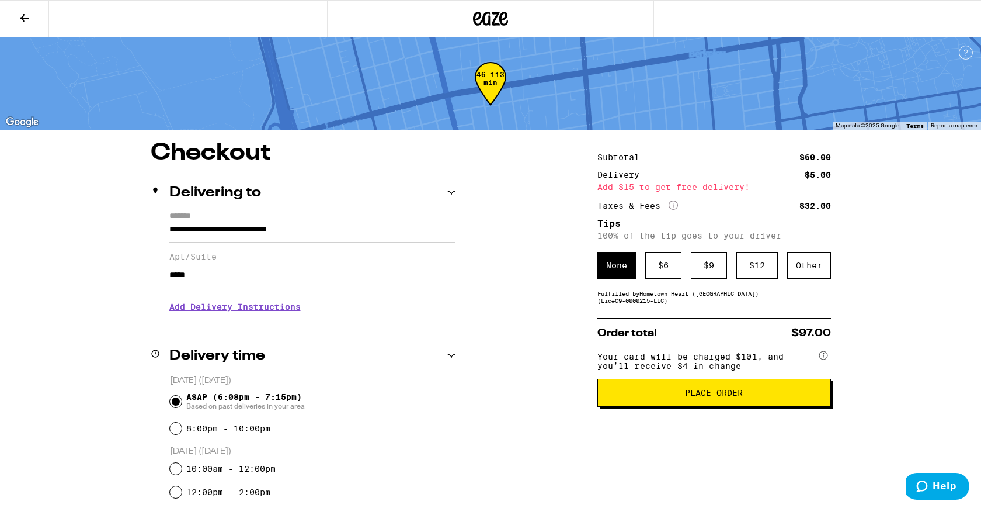
click at [633, 407] on button "Place Order" at bounding box center [715, 393] width 234 height 28
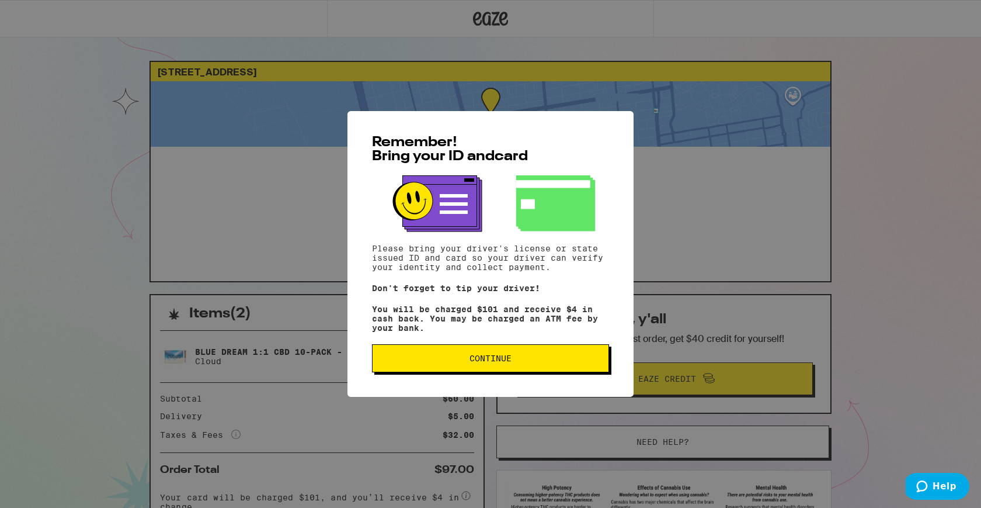
click at [533, 370] on button "Continue" at bounding box center [490, 358] width 237 height 28
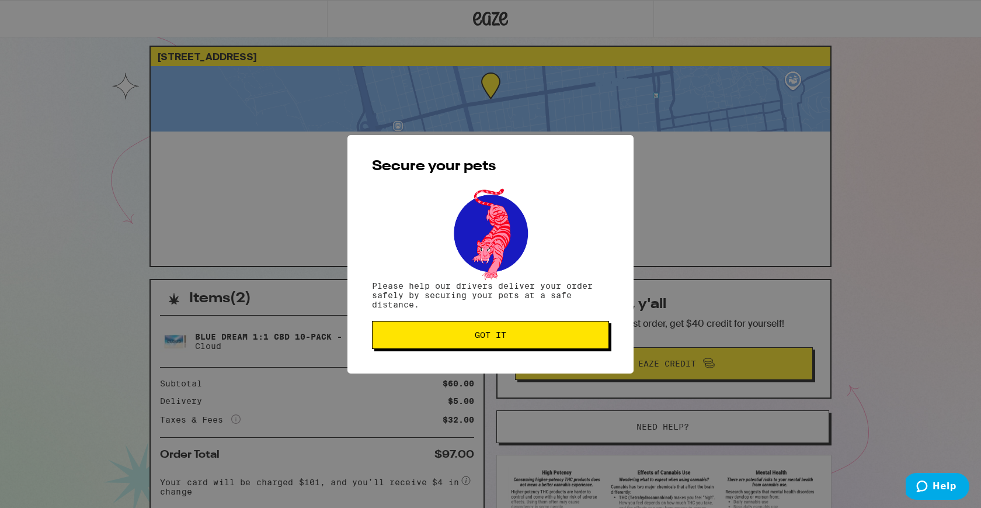
scroll to position [20, 0]
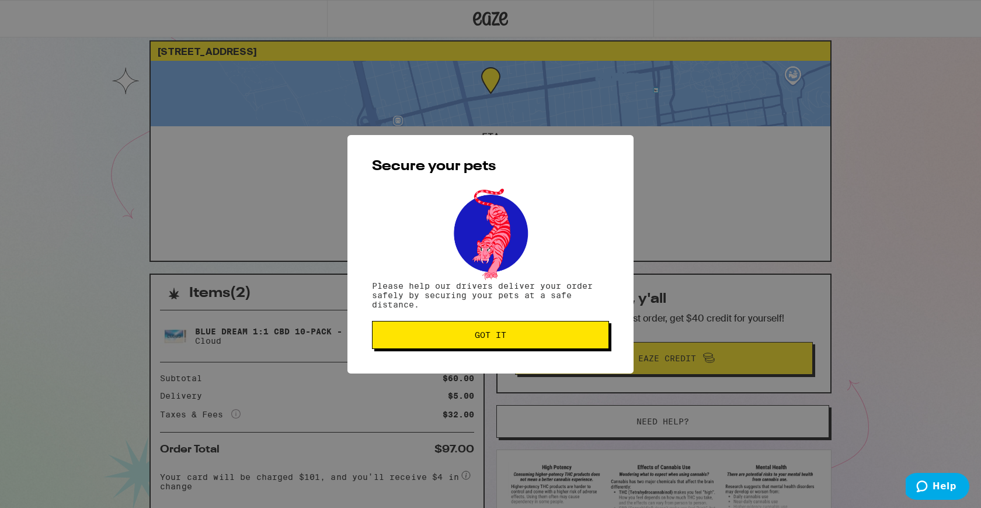
click at [445, 342] on button "Got it" at bounding box center [490, 335] width 237 height 28
